Goal: Task Accomplishment & Management: Manage account settings

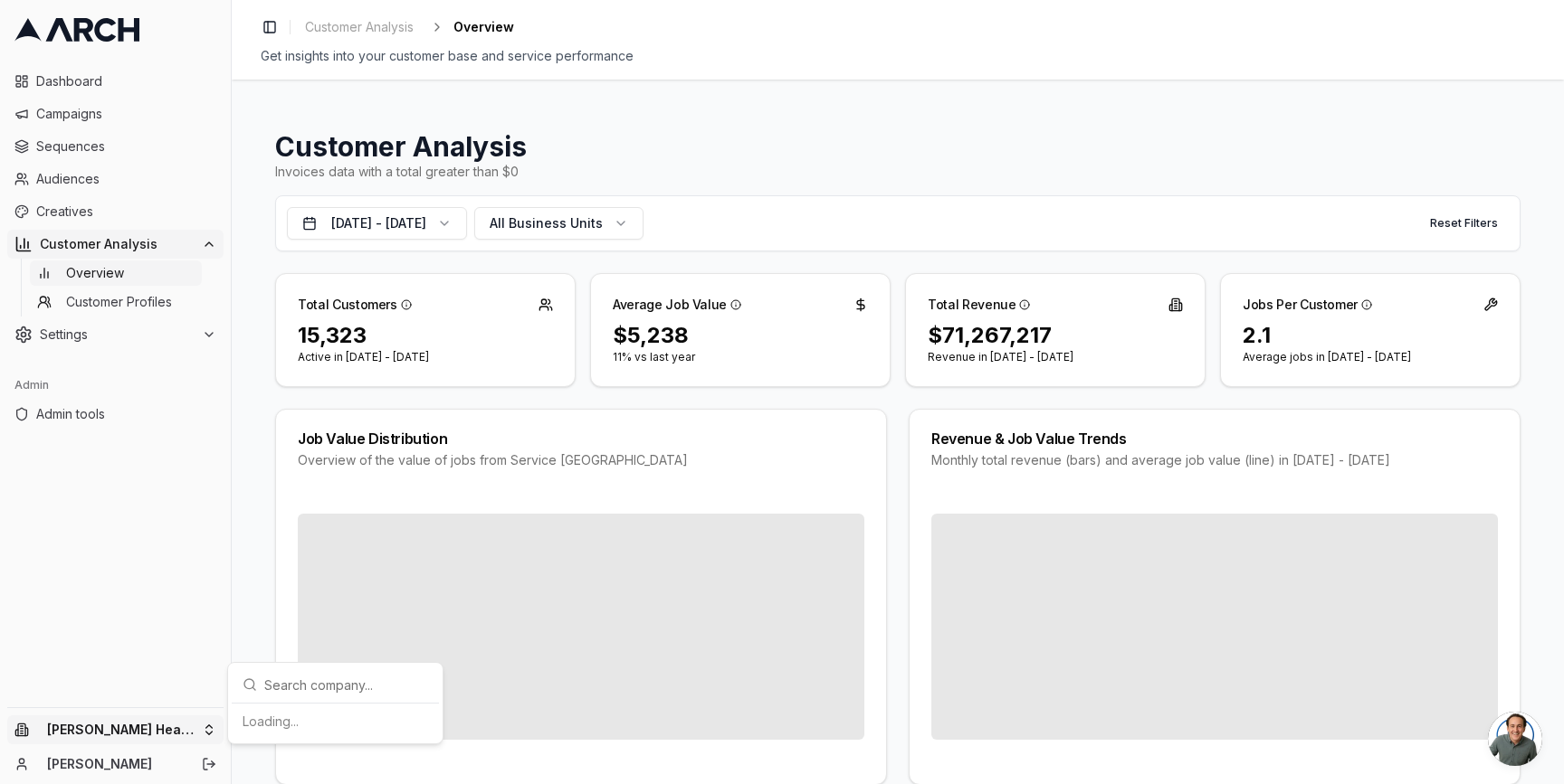
click at [191, 724] on html "Dashboard Campaigns Sequences Audiences Creatives Customer Analysis Overview Cu…" at bounding box center [782, 392] width 1564 height 784
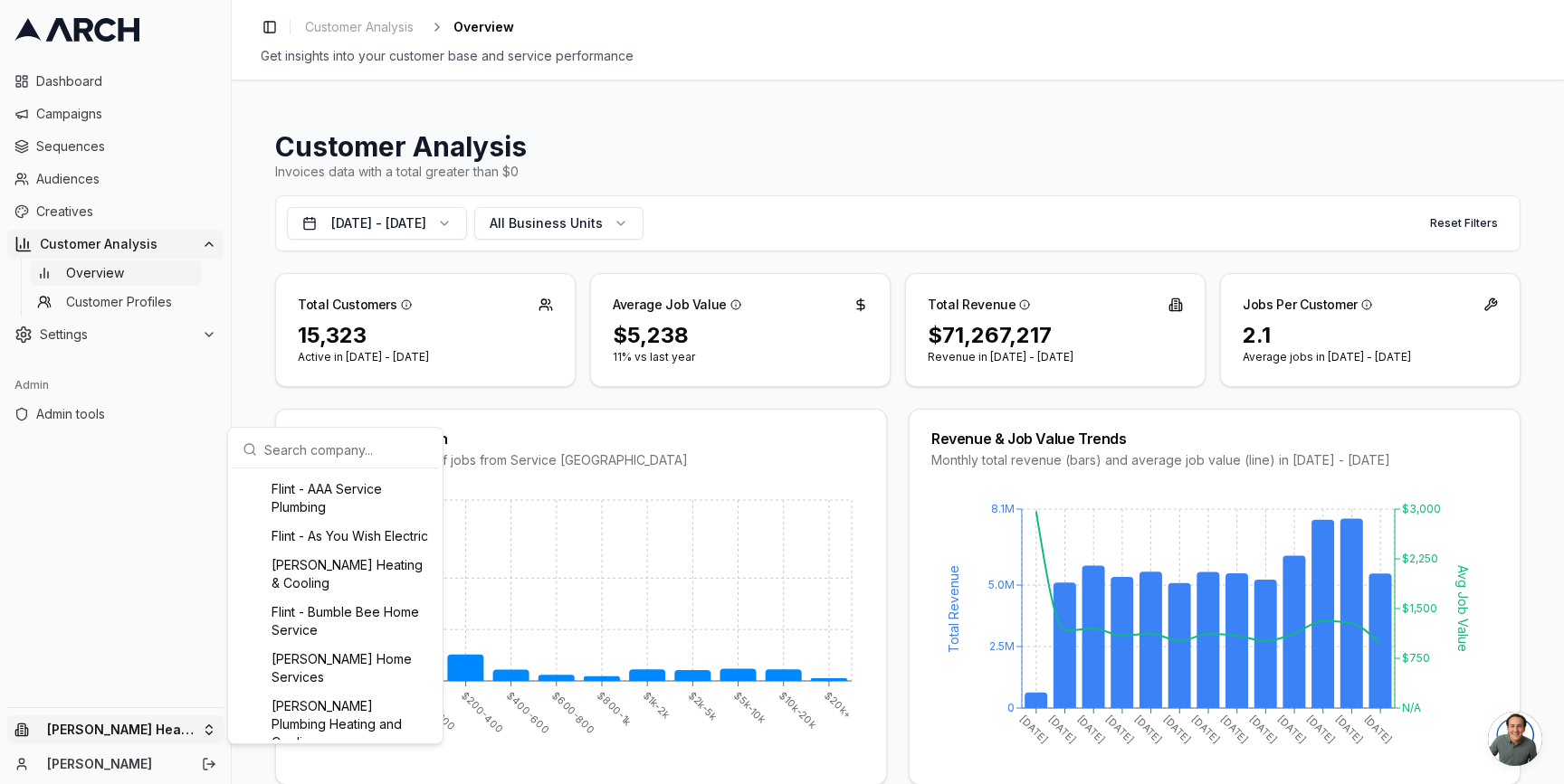
scroll to position [508, 0]
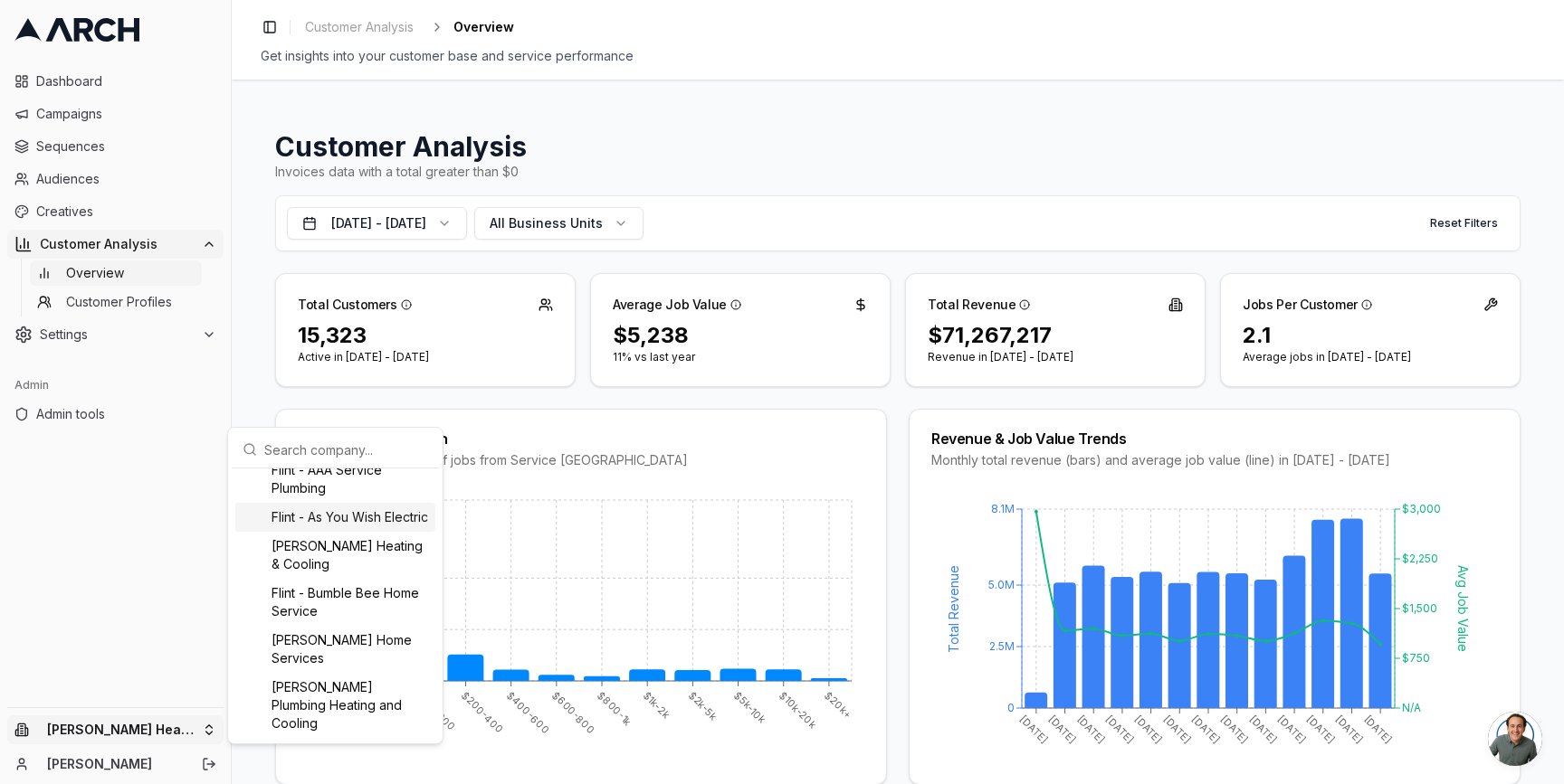
click at [295, 532] on div "Flint - As You Wish Electric" at bounding box center [335, 518] width 200 height 29
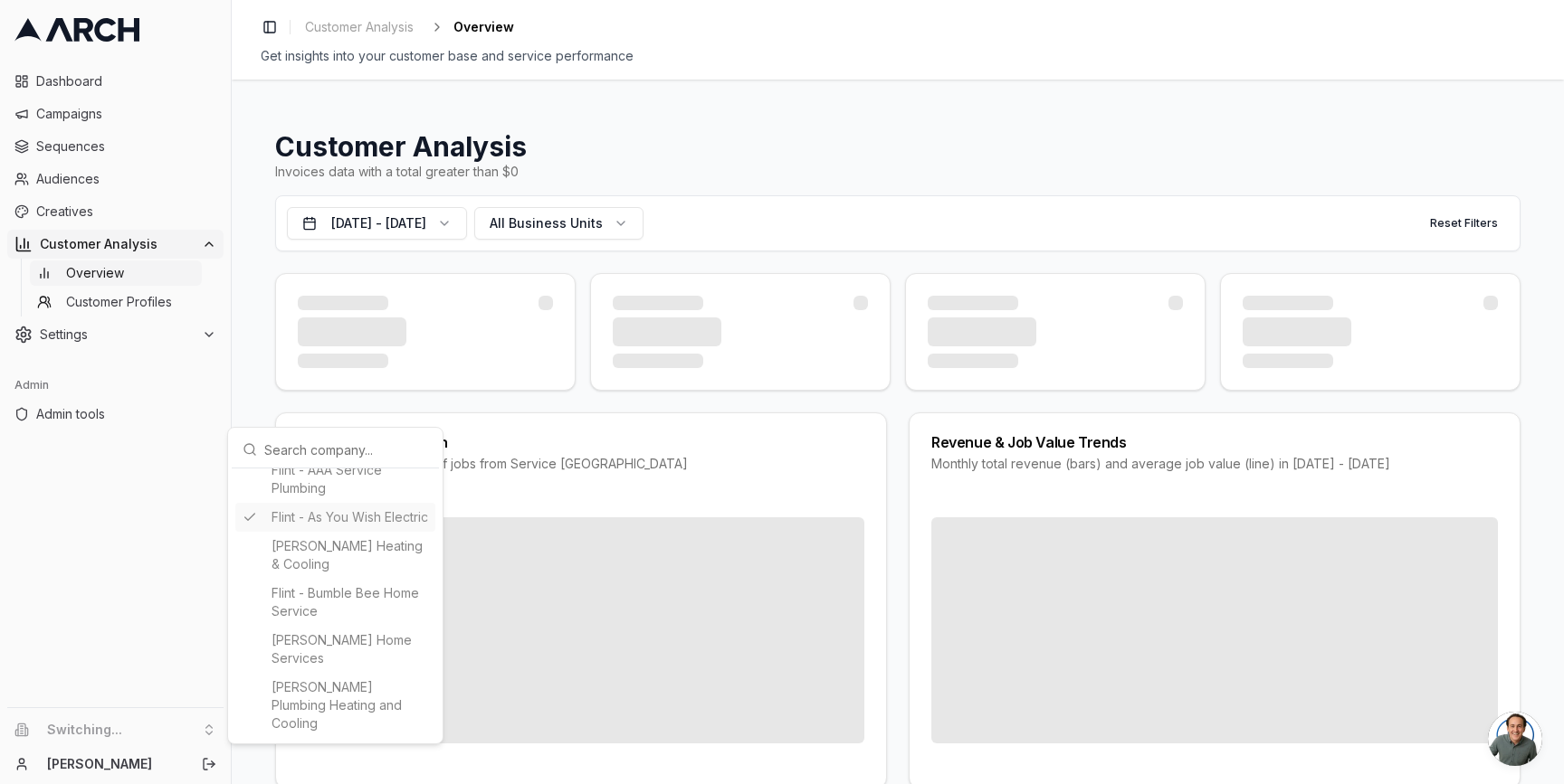
click at [253, 401] on html "Dashboard Campaigns Sequences Audiences Creatives Customer Analysis Overview Cu…" at bounding box center [782, 392] width 1564 height 784
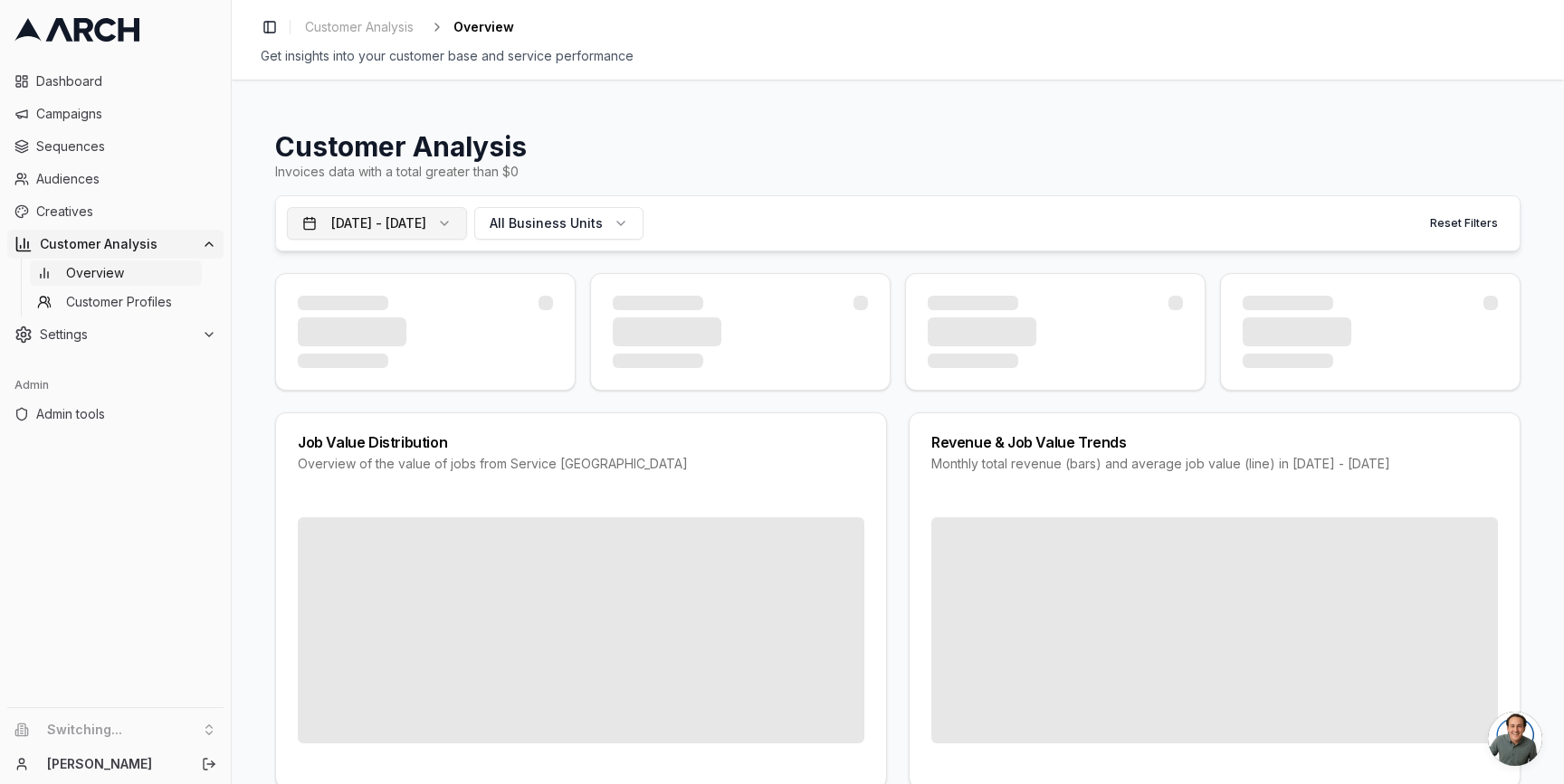
click at [467, 224] on button "[DATE] - [DATE]" at bounding box center [377, 223] width 180 height 33
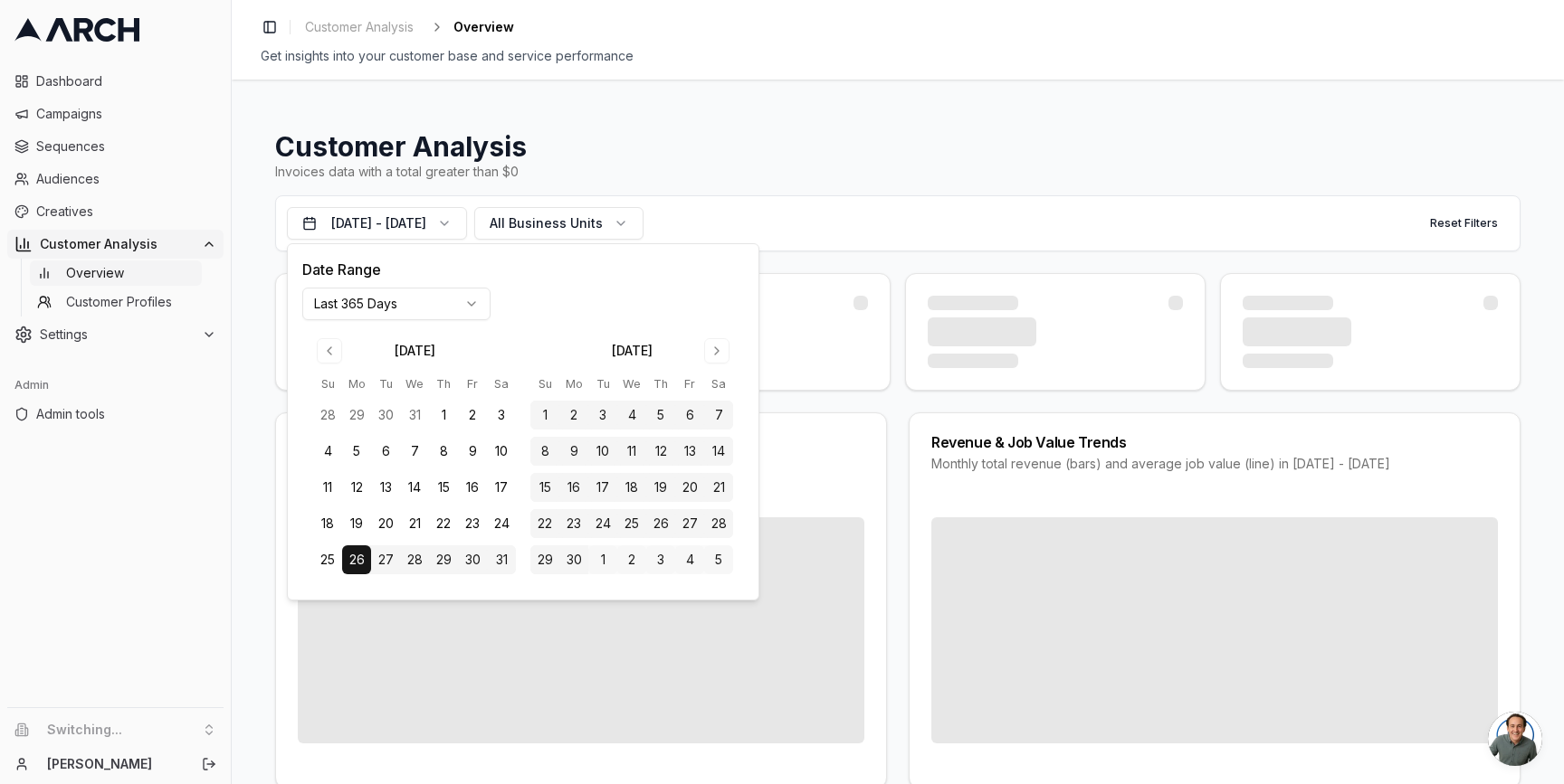
click at [435, 313] on html "Dashboard Campaigns Sequences Audiences Creatives Customer Analysis Overview Cu…" at bounding box center [782, 392] width 1564 height 784
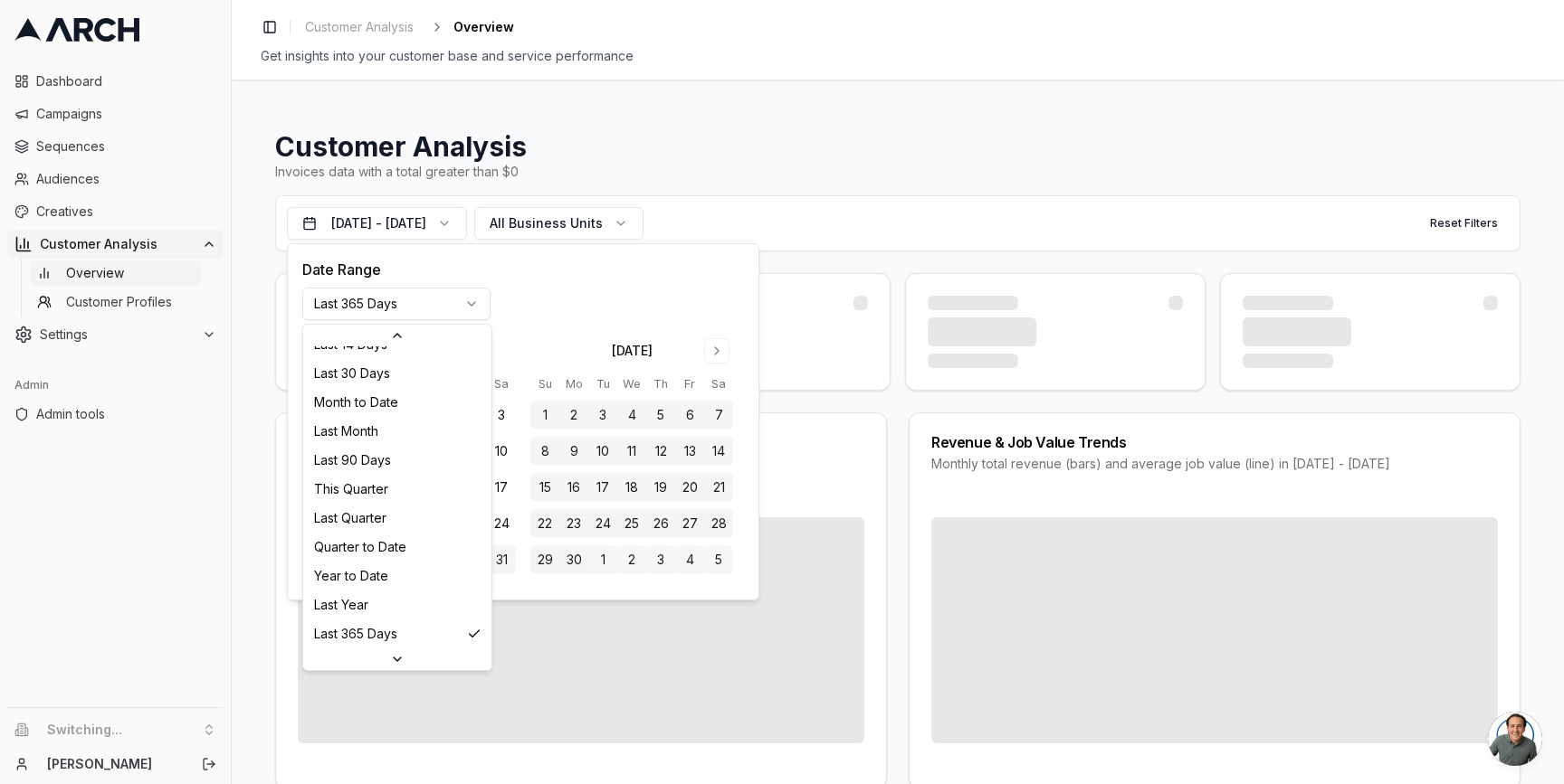
scroll to position [233, 0]
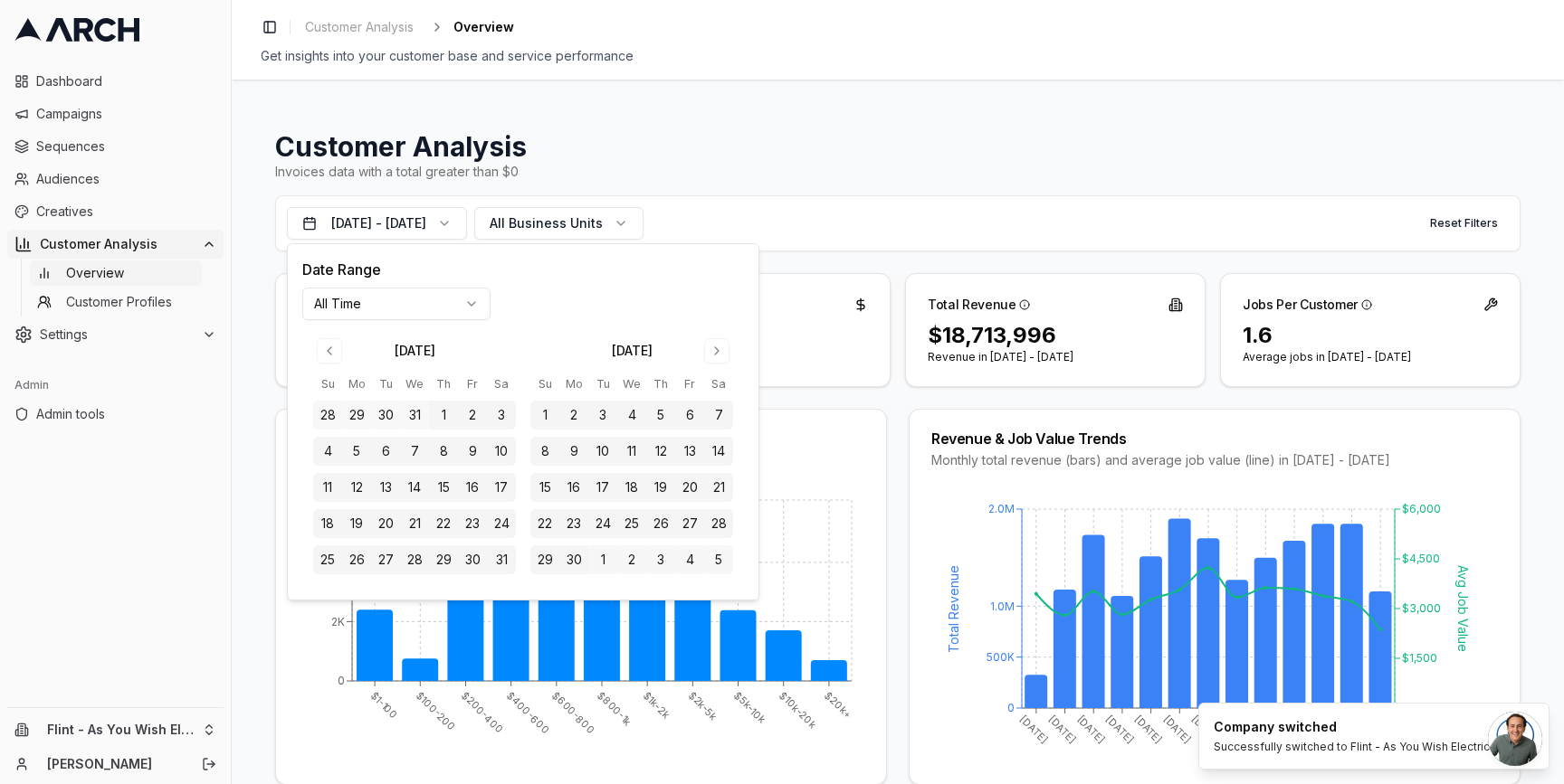
click at [249, 415] on div "Customer Analysis Invoices data with a total greater than $0 [DATE] - [DATE] Al…" at bounding box center [898, 431] width 1332 height 704
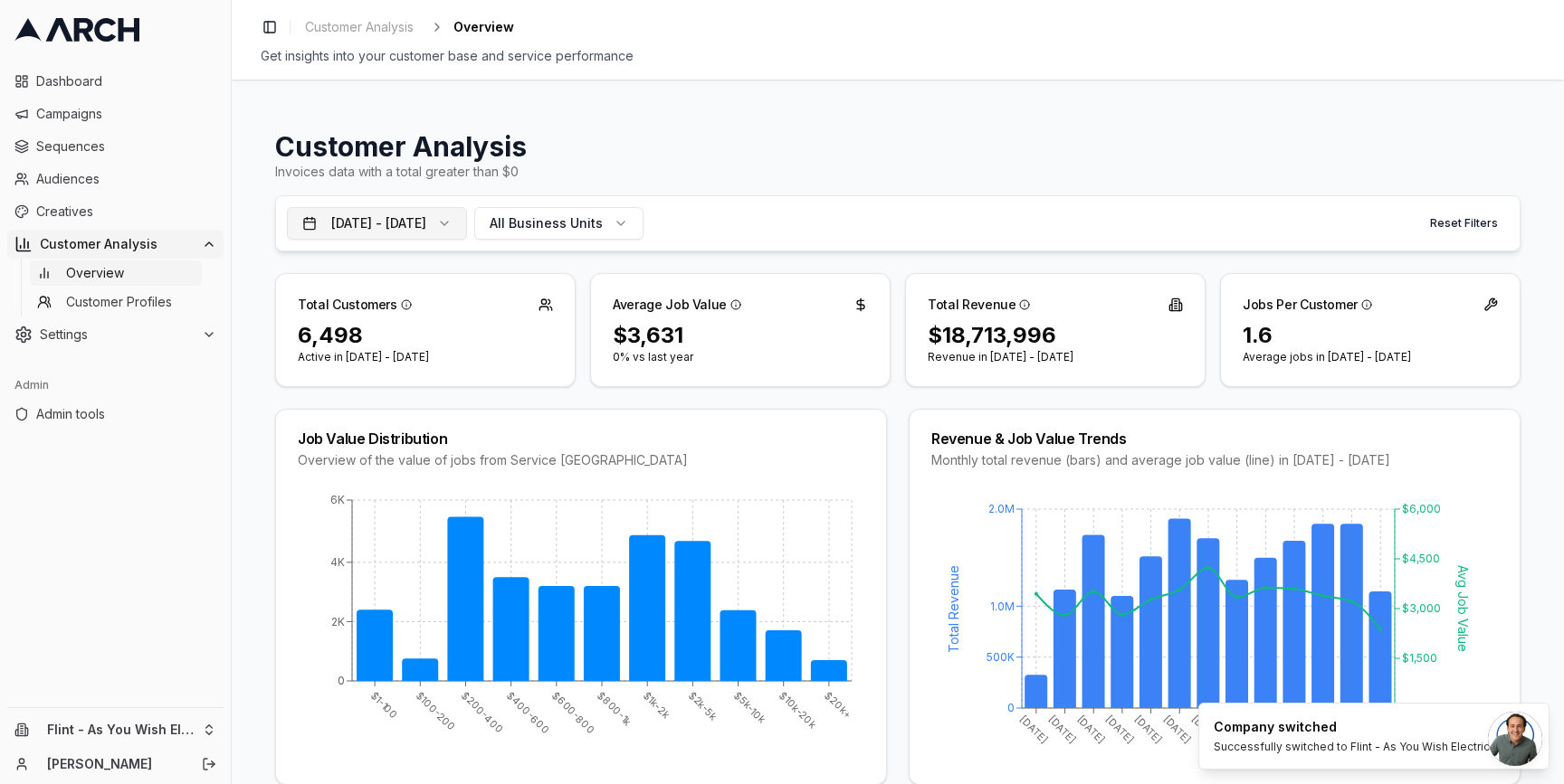
click at [467, 227] on button "[DATE] - [DATE]" at bounding box center [377, 223] width 180 height 33
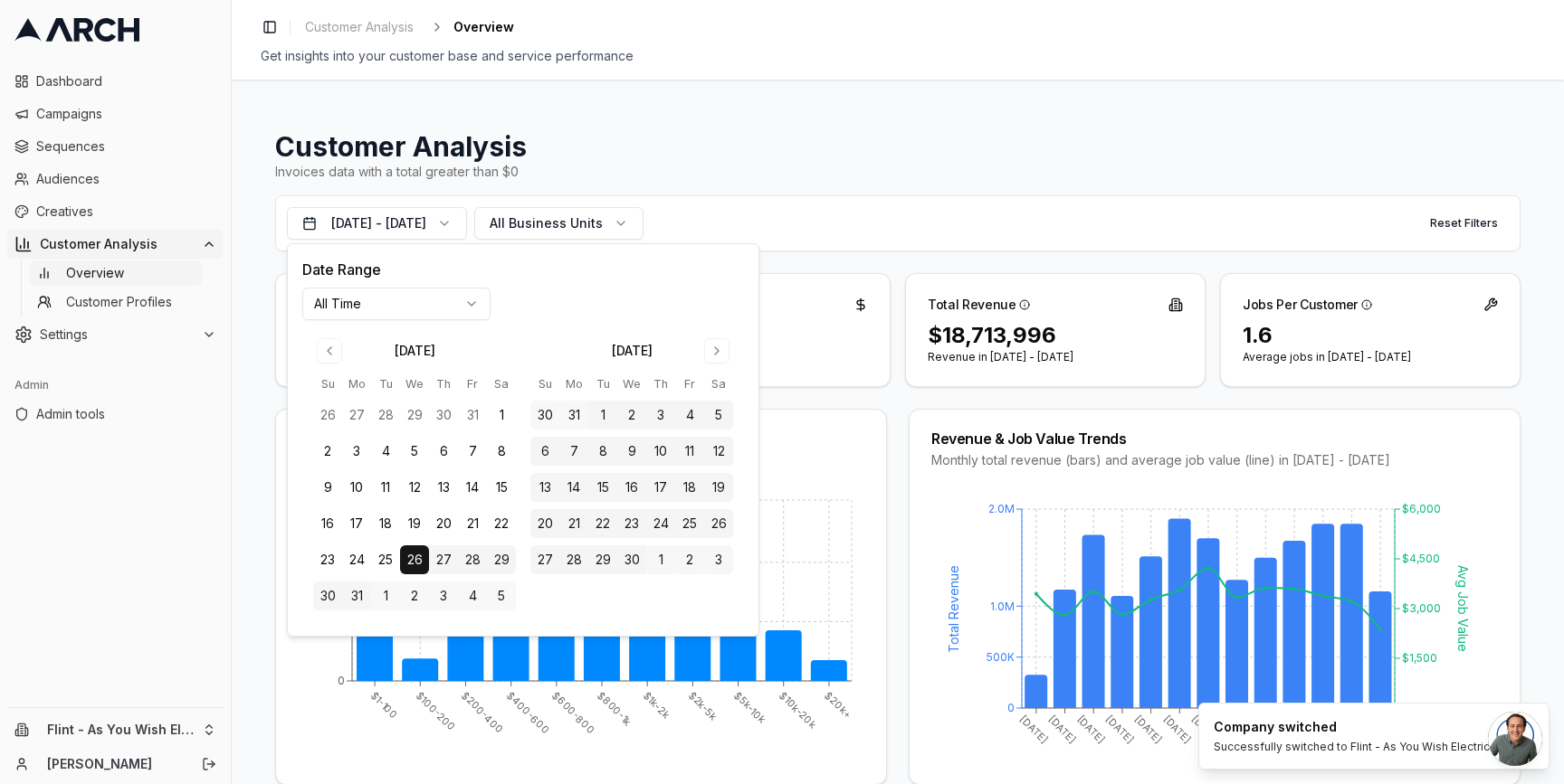
click at [884, 568] on div "Job Value Distribution Overview of the value of jobs from Service Titan $1-100 …" at bounding box center [898, 597] width 1246 height 377
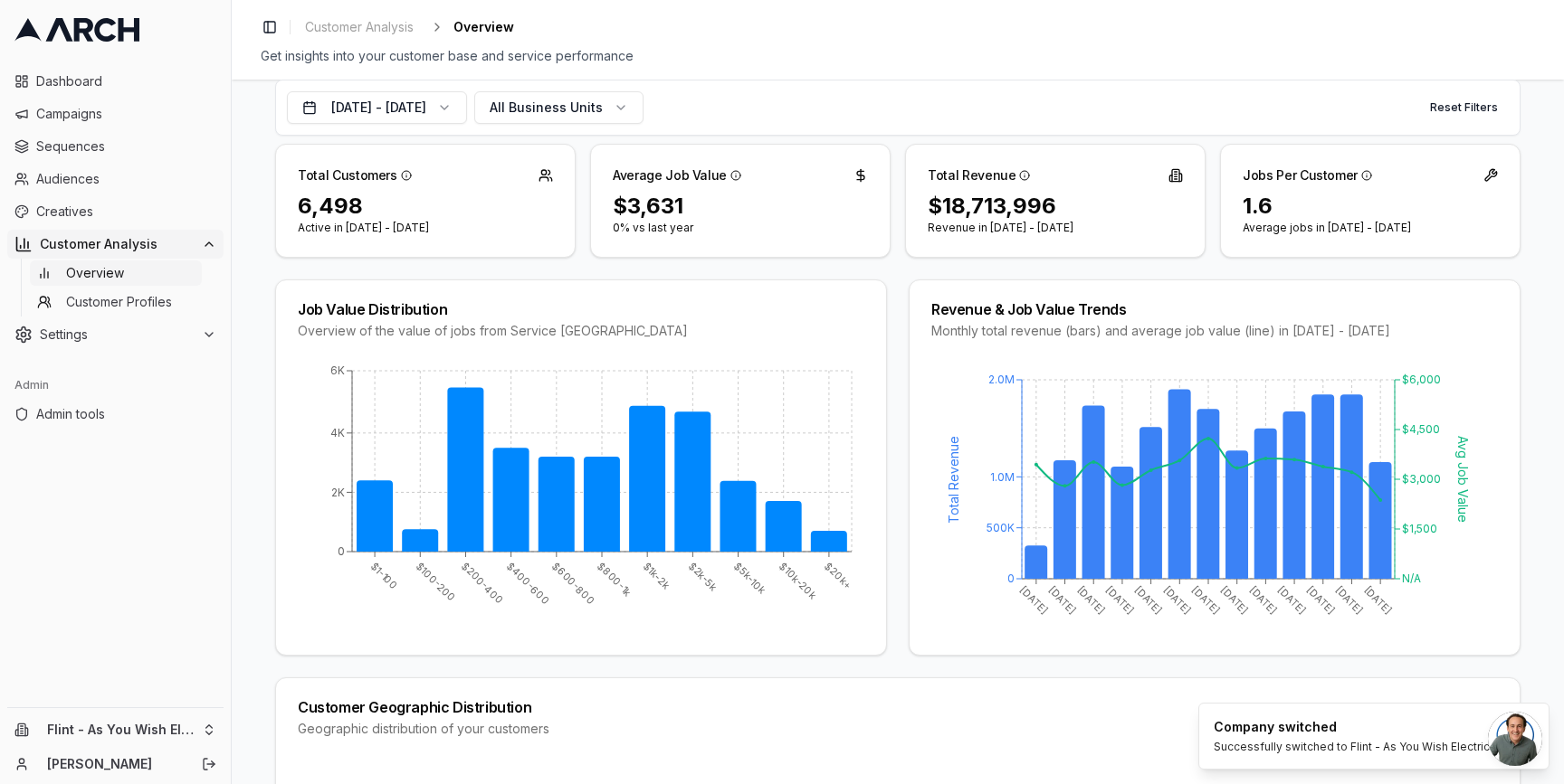
scroll to position [143, 0]
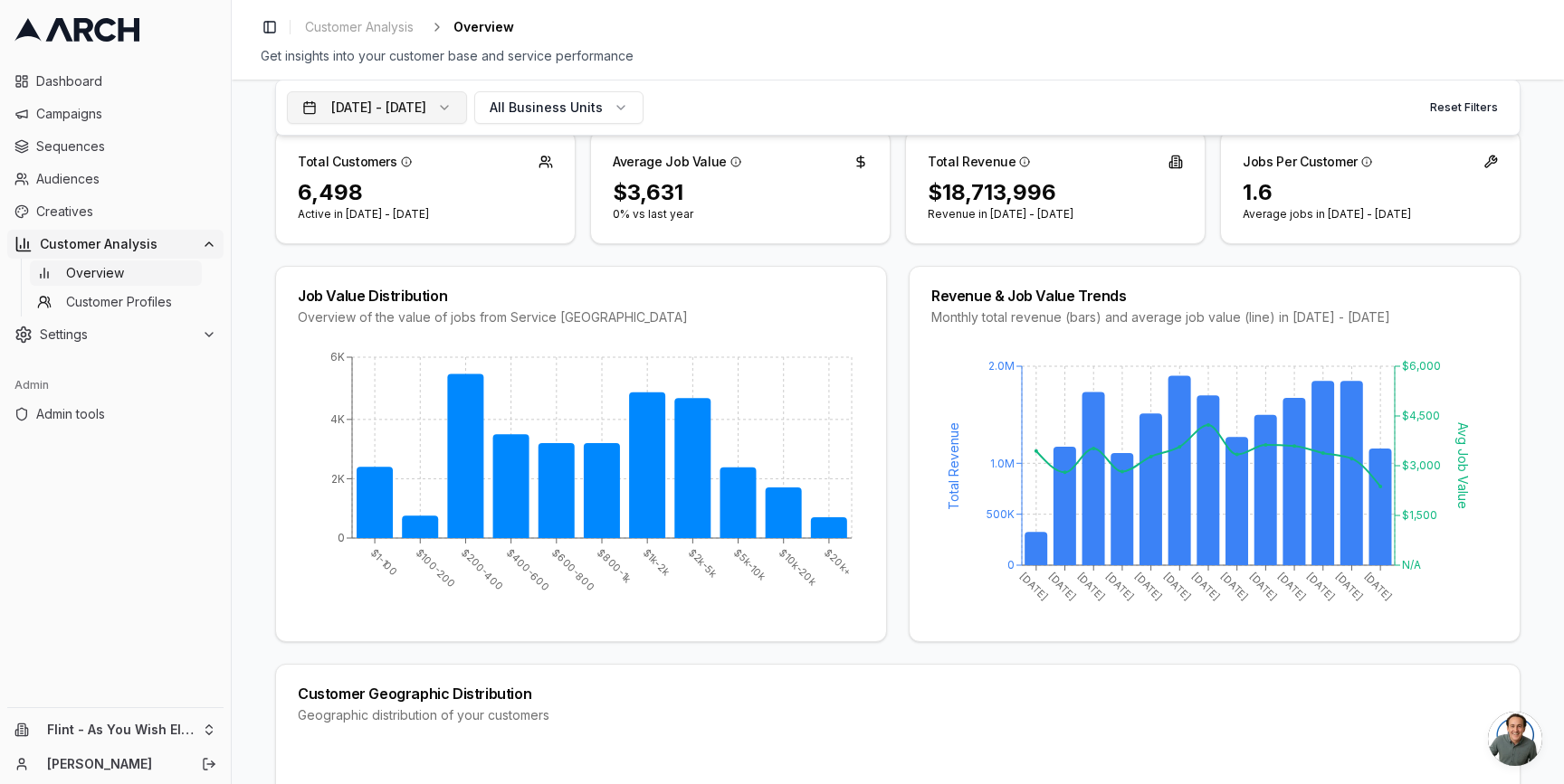
click at [467, 112] on button "[DATE] - [DATE]" at bounding box center [377, 107] width 180 height 33
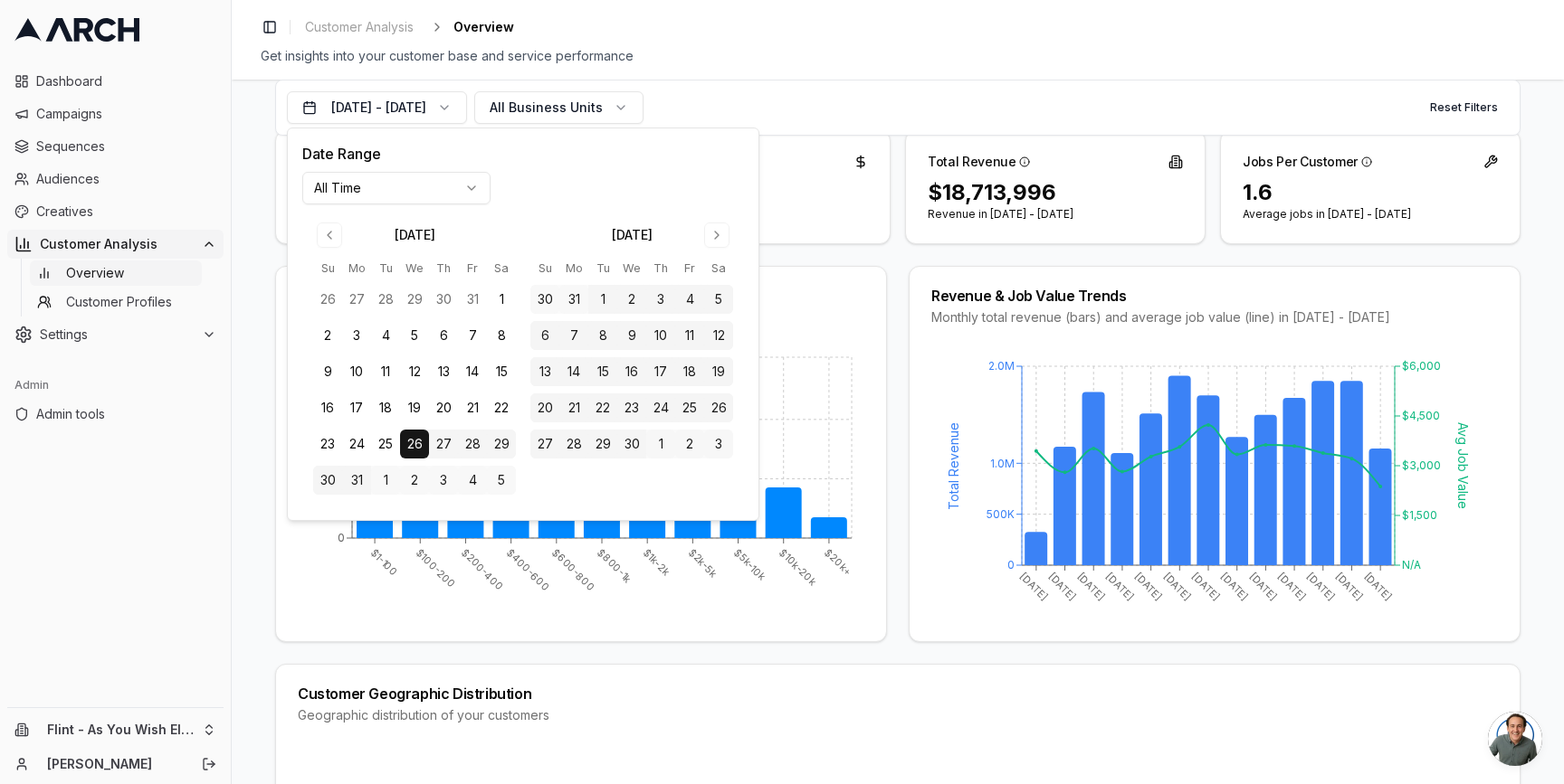
click at [430, 184] on html "Dashboard Campaigns Sequences Audiences Creatives Customer Analysis Overview Cu…" at bounding box center [782, 392] width 1564 height 784
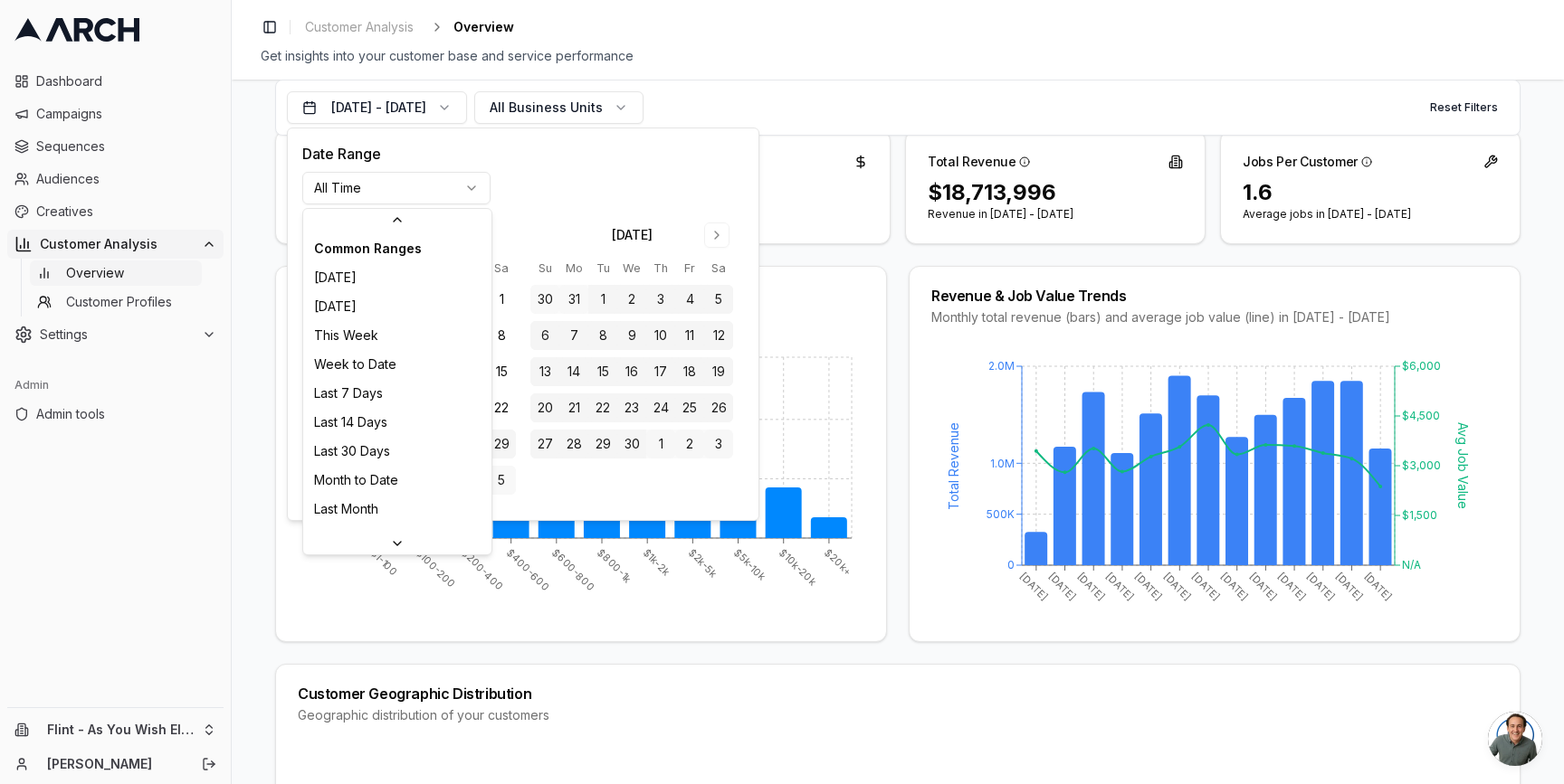
scroll to position [222, 0]
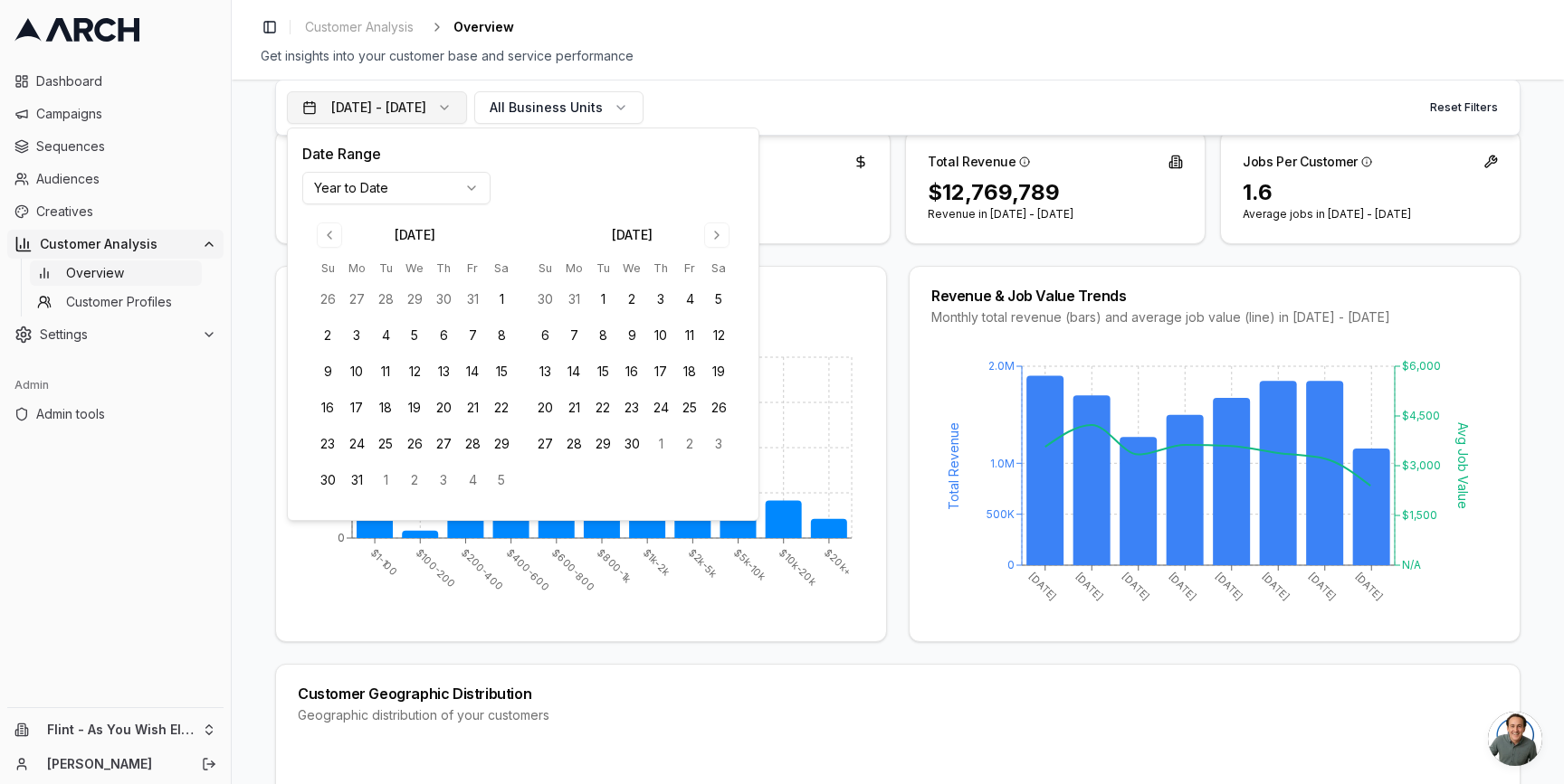
click at [450, 100] on button "[DATE] - [DATE]" at bounding box center [377, 107] width 180 height 33
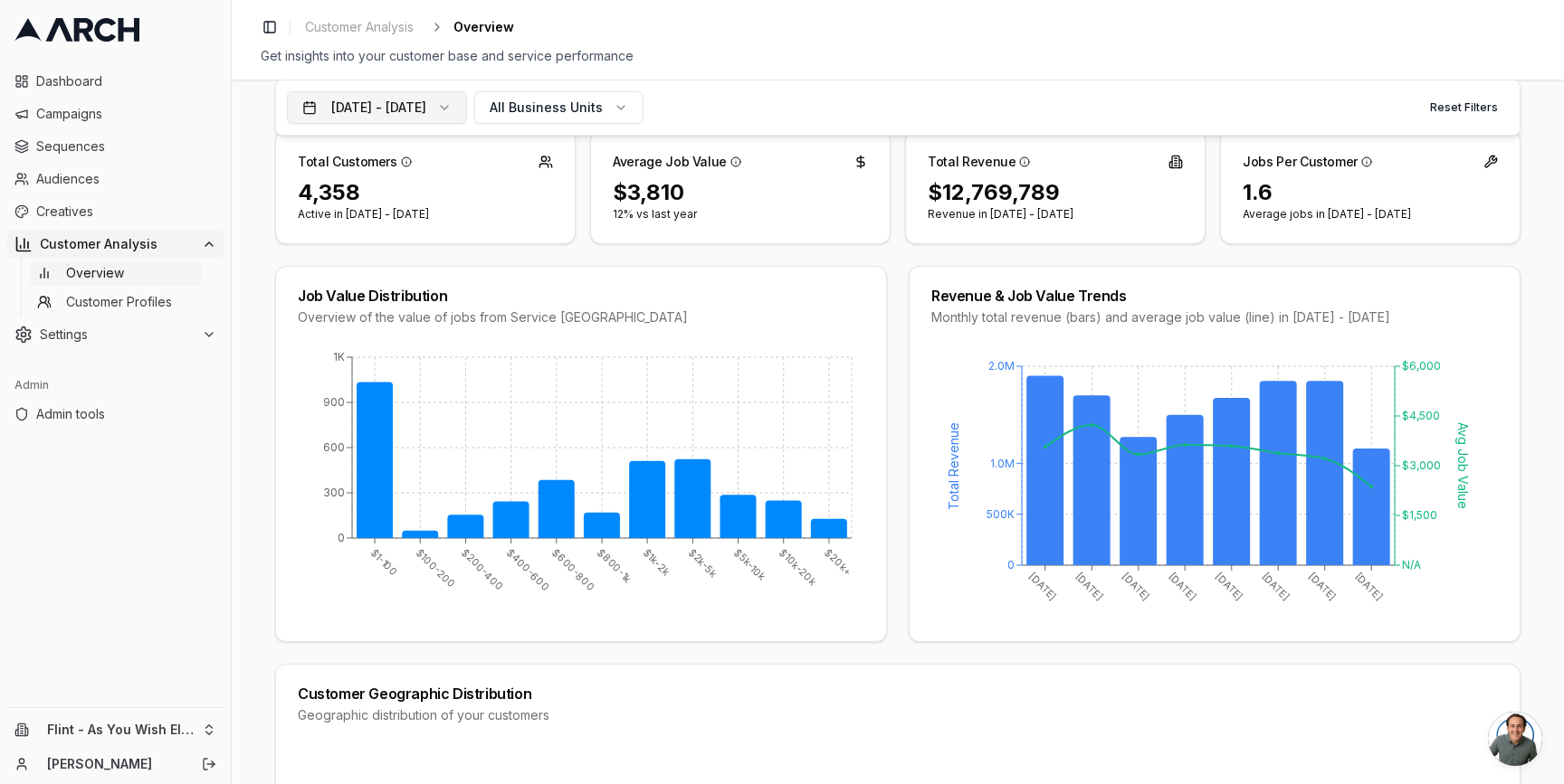
click at [451, 99] on button "[DATE] - [DATE]" at bounding box center [377, 107] width 180 height 33
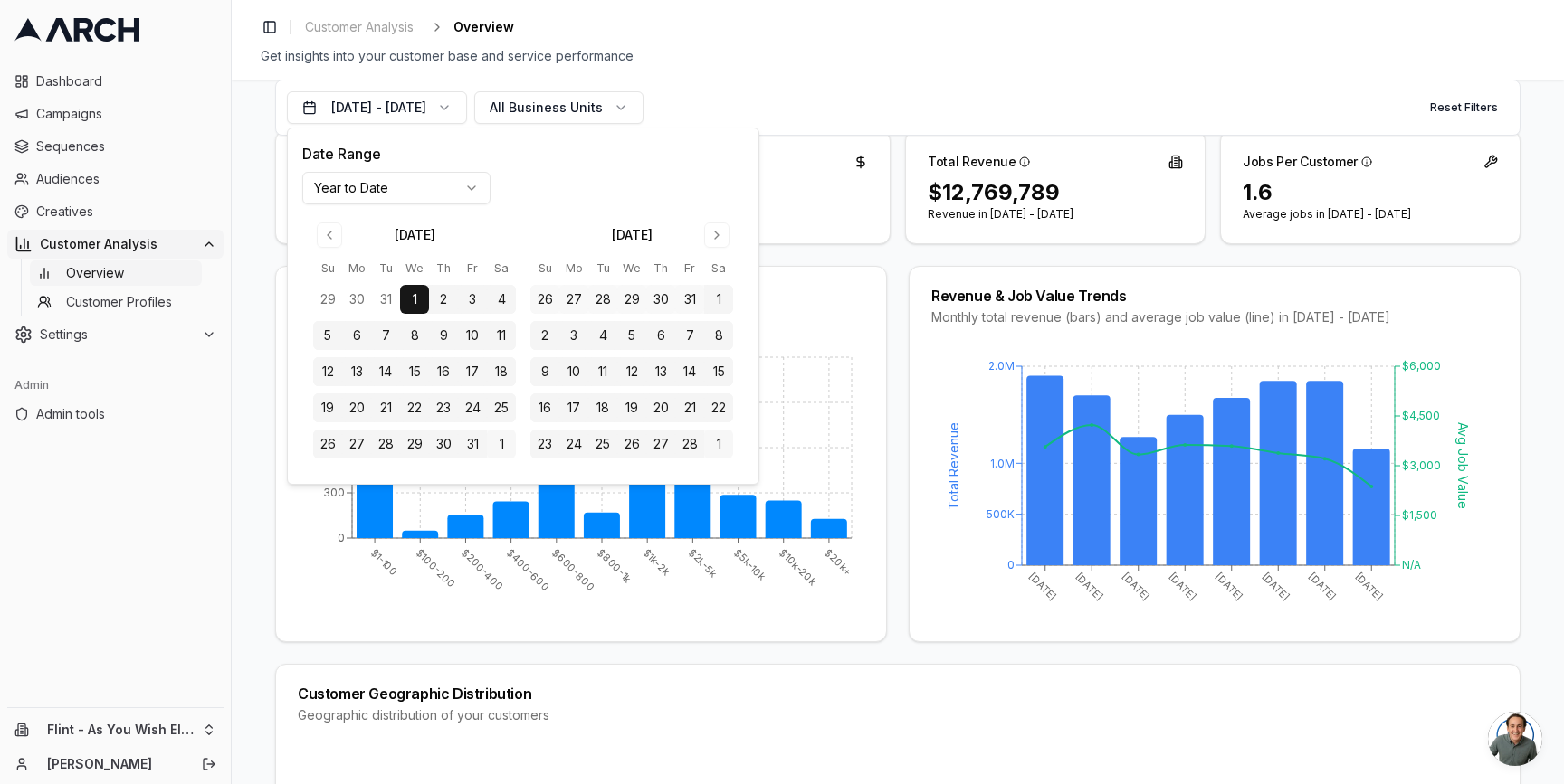
click at [429, 193] on html "Dashboard Campaigns Sequences Audiences Creatives Customer Analysis Overview Cu…" at bounding box center [782, 392] width 1564 height 784
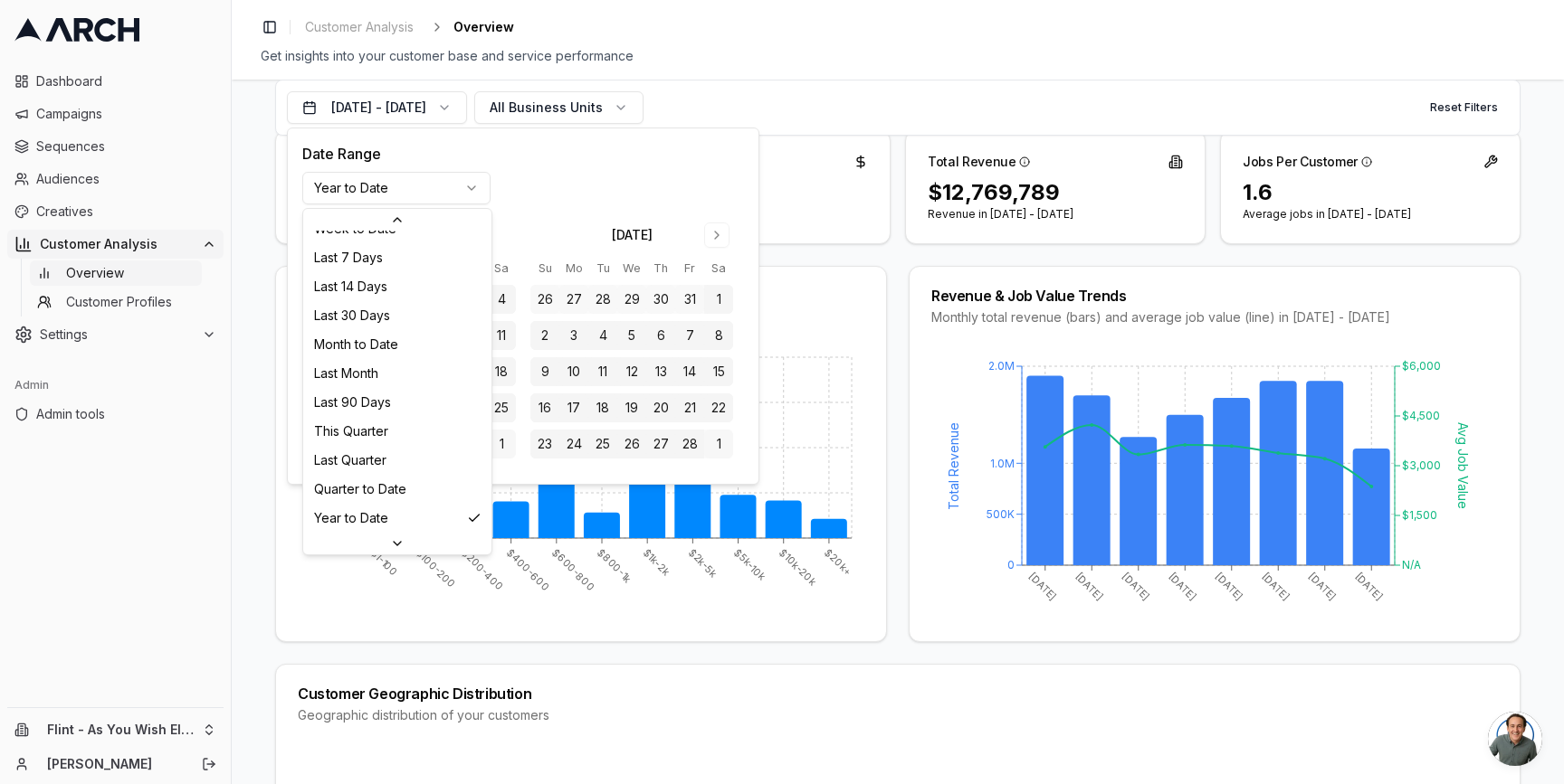
scroll to position [233, 0]
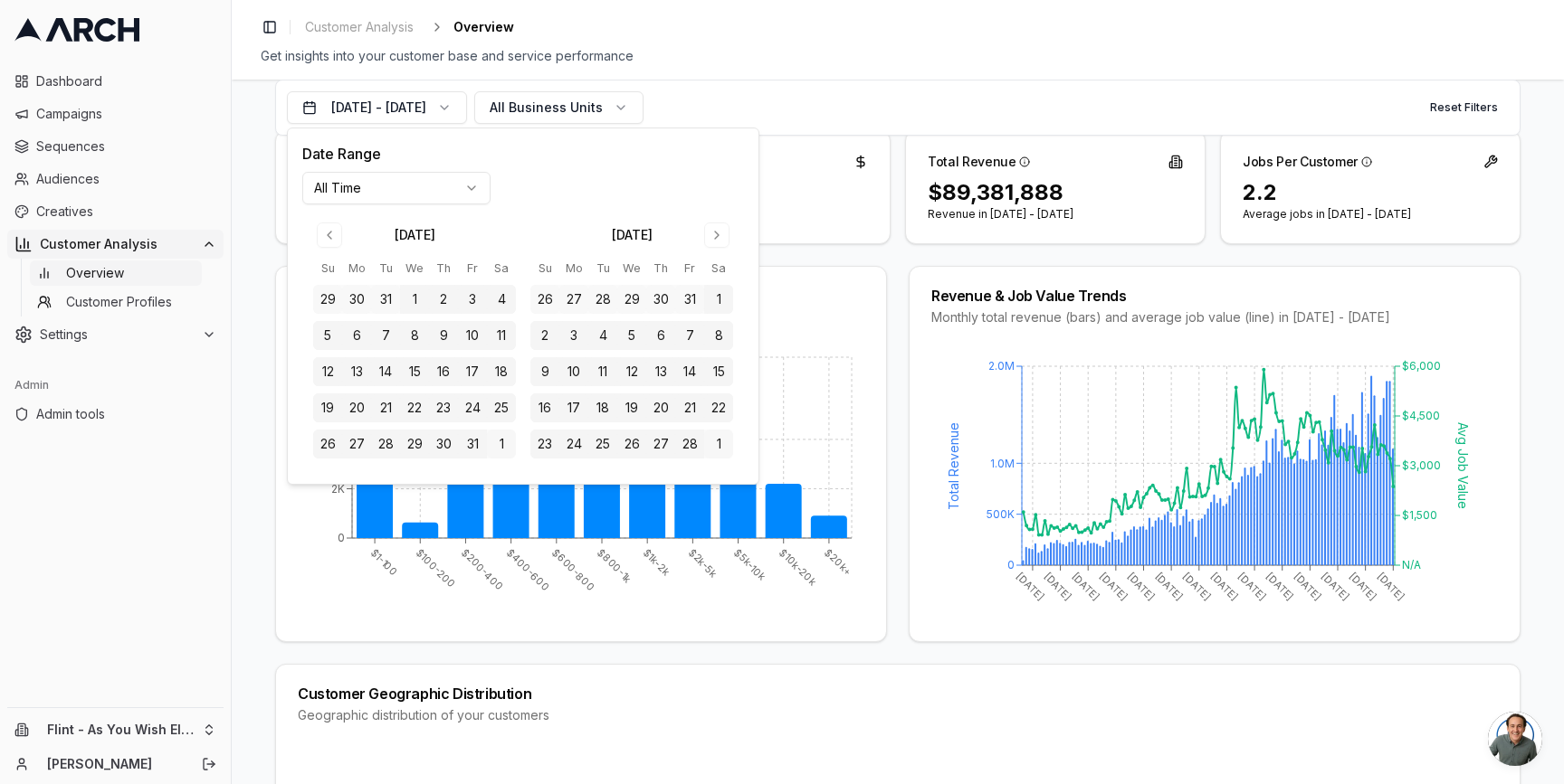
click at [889, 578] on div "Job Value Distribution Overview of the value of jobs from Service Titan $1-100 …" at bounding box center [898, 453] width 1246 height 377
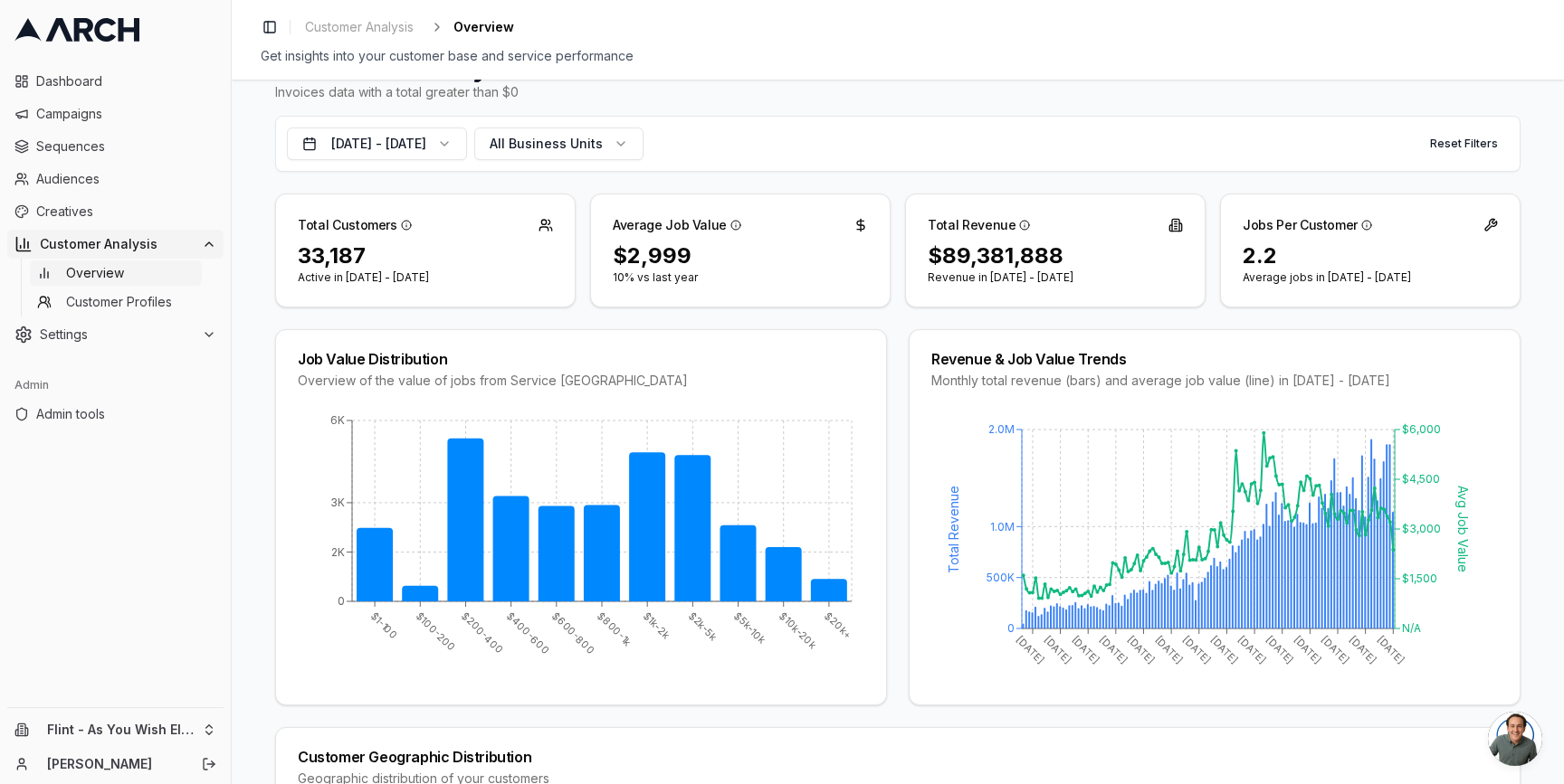
scroll to position [69, 0]
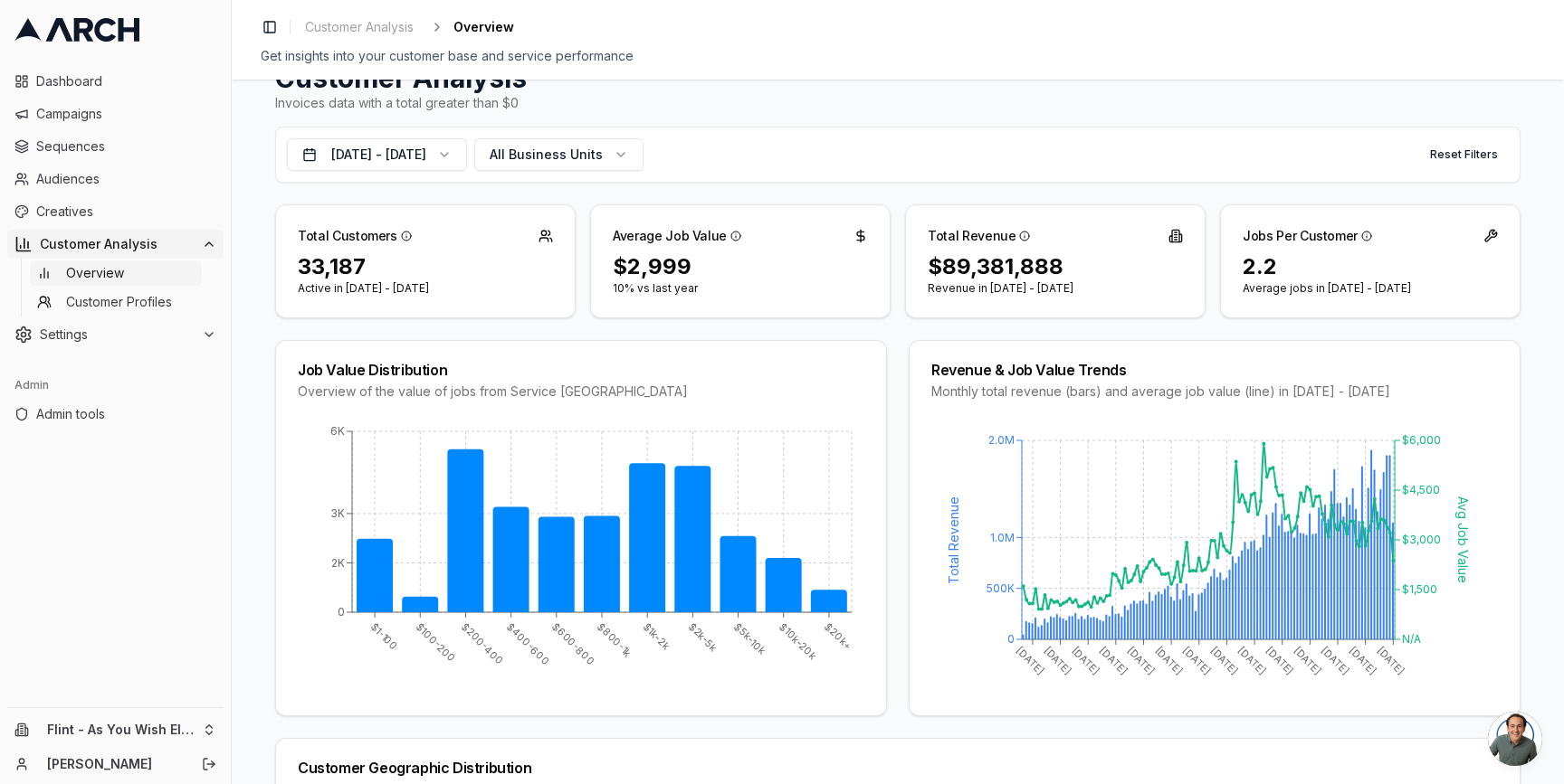
click at [886, 495] on div "Job Value Distribution Overview of the value of jobs from Service Titan $1-100 …" at bounding box center [898, 528] width 1246 height 377
click at [898, 207] on div "Total Customers 33,187 Active in [DATE] - [DATE] Average Job Value $2,999 10% v…" at bounding box center [898, 261] width 1246 height 114
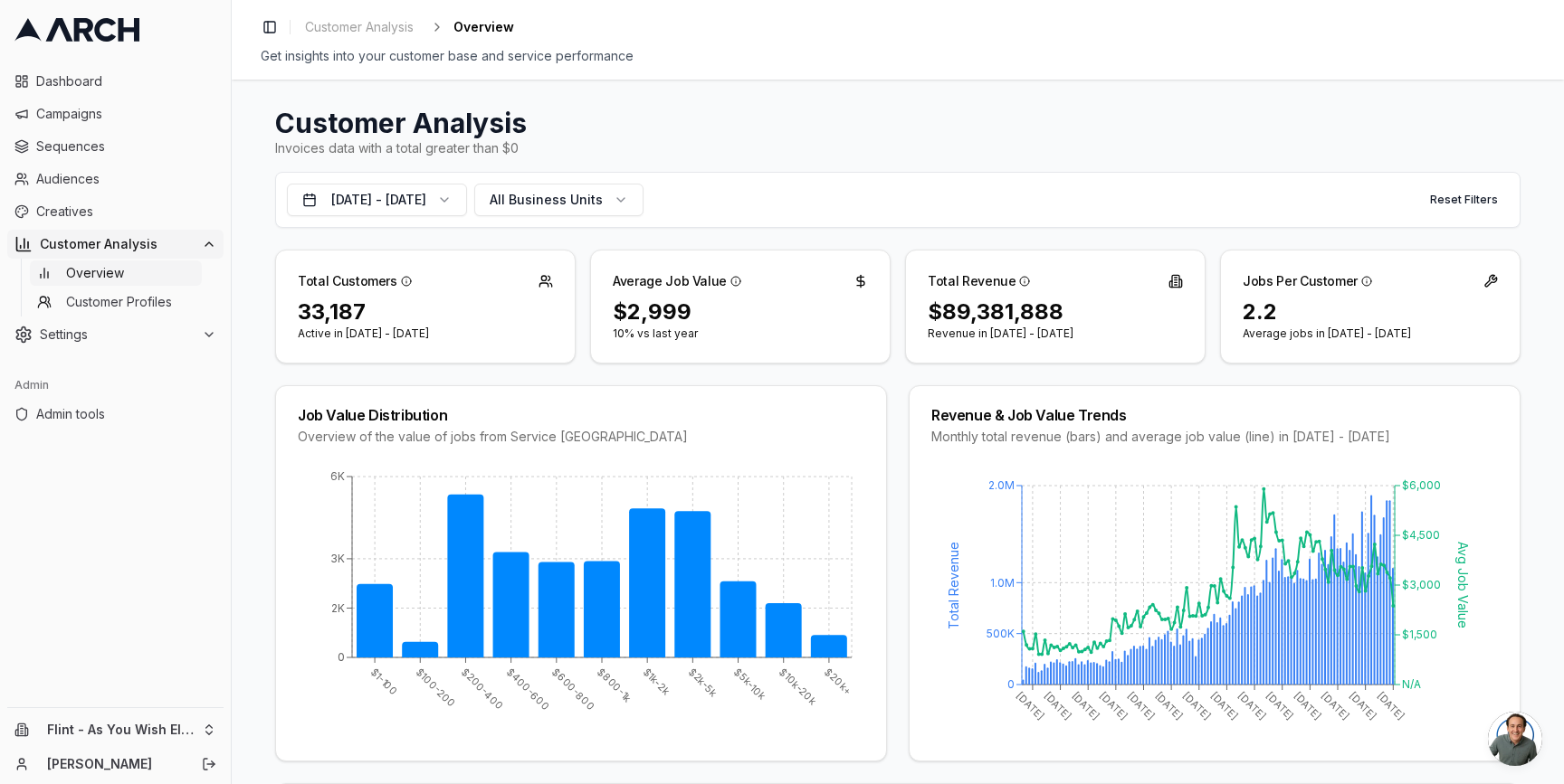
scroll to position [0, 0]
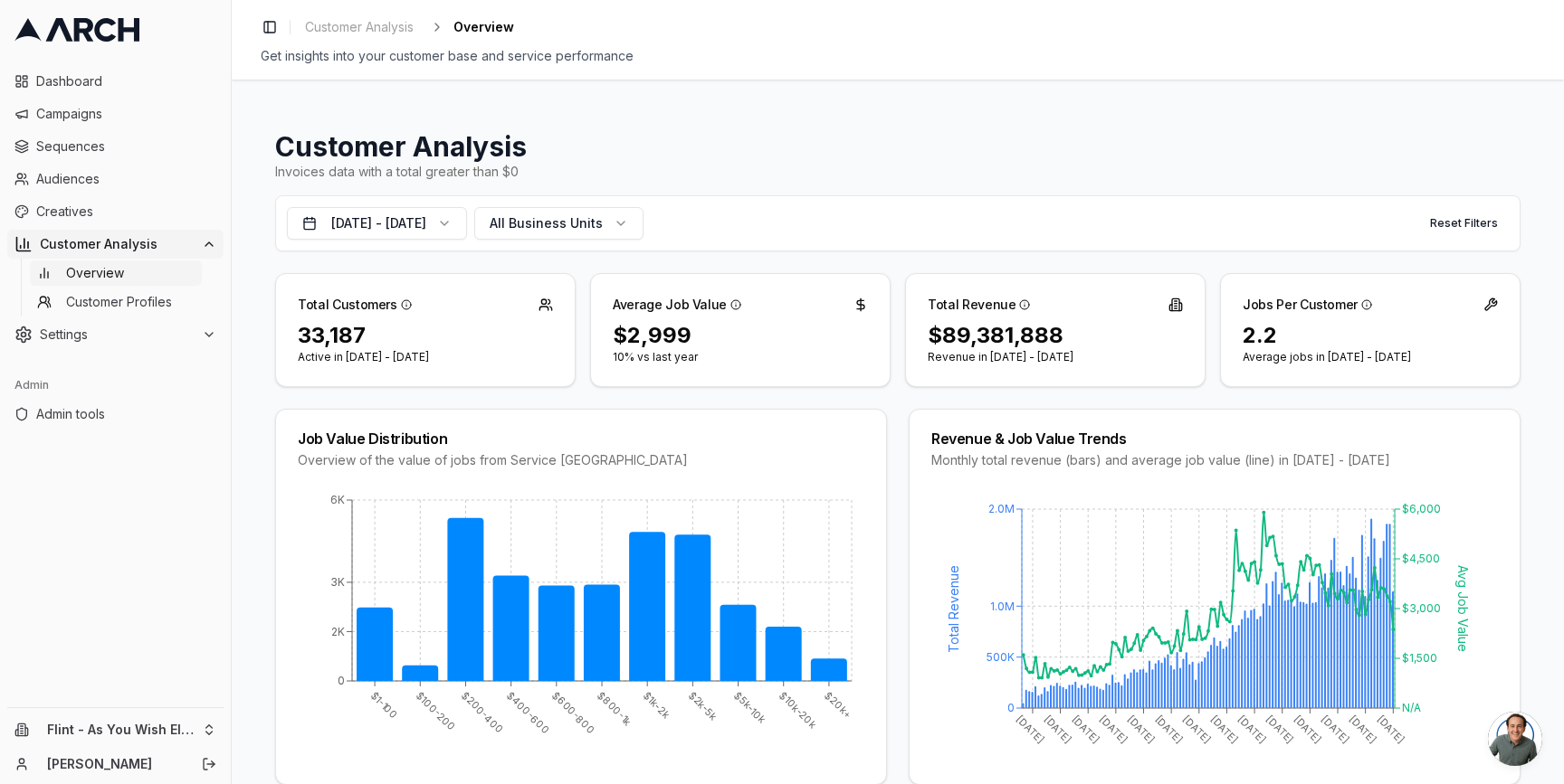
click at [198, 336] on div "Settings" at bounding box center [115, 334] width 201 height 18
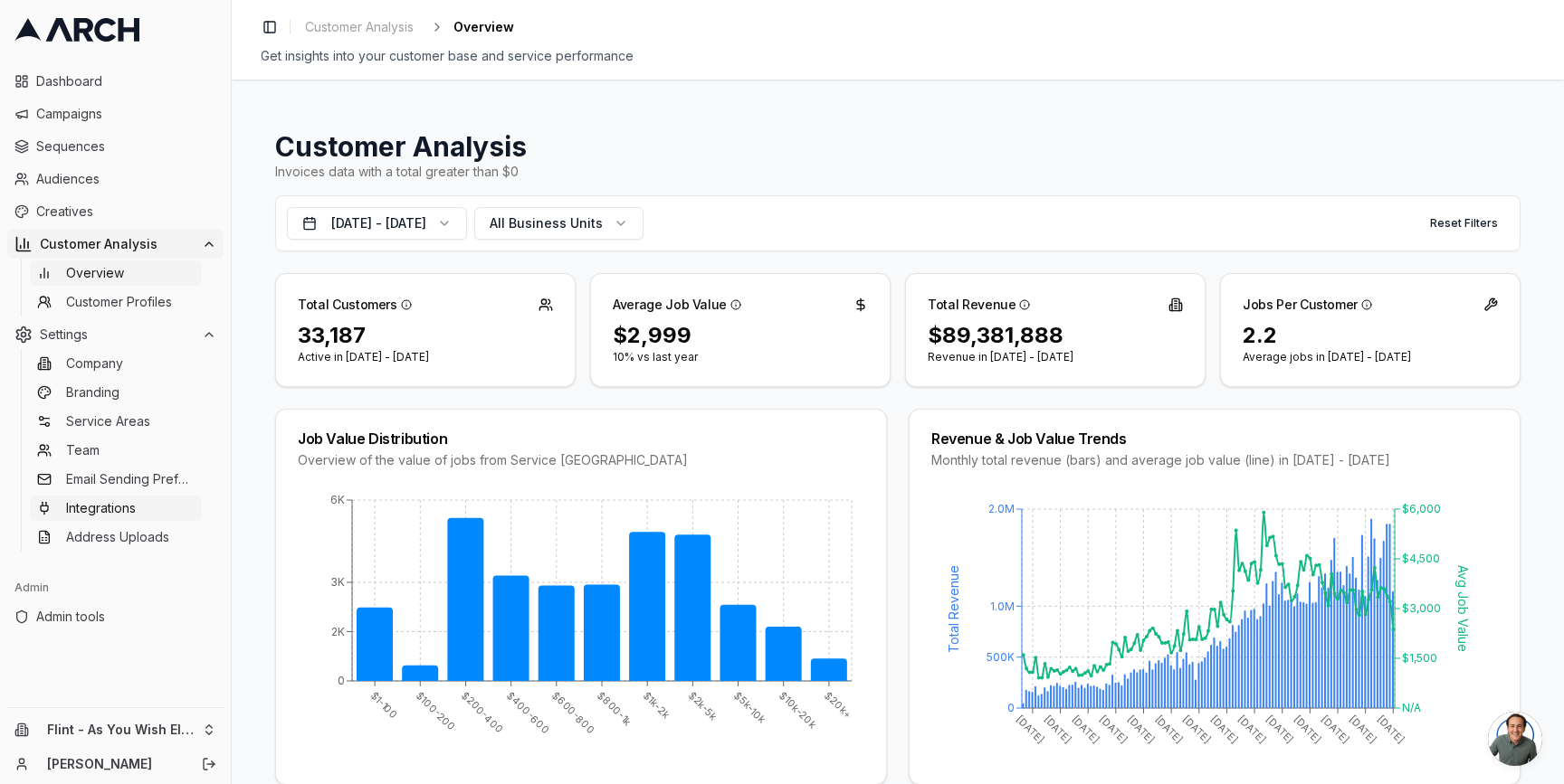
click at [168, 504] on link "Integrations" at bounding box center [115, 508] width 172 height 25
